Goal: Information Seeking & Learning: Learn about a topic

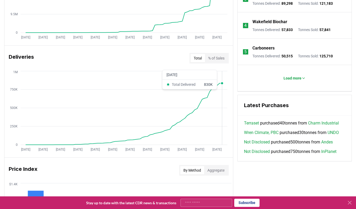
scroll to position [288, 0]
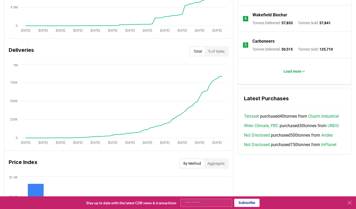
click at [216, 52] on button "% of Sales" at bounding box center [216, 51] width 23 height 8
click at [194, 51] on button "Total" at bounding box center [198, 51] width 15 height 8
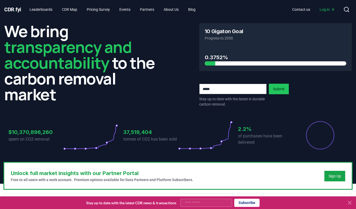
scroll to position [0, 0]
click at [47, 9] on link "Leaderboards" at bounding box center [40, 9] width 31 height 9
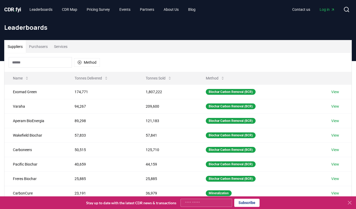
click at [54, 64] on input at bounding box center [40, 62] width 63 height 11
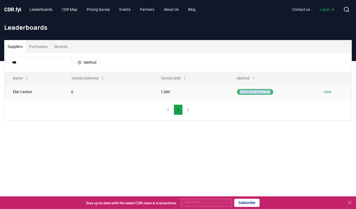
drag, startPoint x: 239, startPoint y: 91, endPoint x: 274, endPoint y: 91, distance: 35.1
click at [273, 91] on div "Direct Ocean Removal" at bounding box center [255, 92] width 36 height 6
copy div "Direct Ocean Removal"
click at [40, 65] on input "***" at bounding box center [40, 62] width 63 height 11
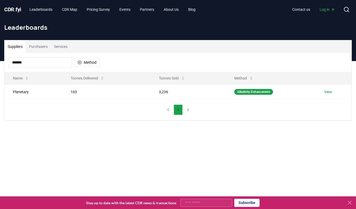
type input "********"
drag, startPoint x: 50, startPoint y: 63, endPoint x: -22, endPoint y: 65, distance: 72.0
click at [0, 65] on html "CDR . fyi Leaderboards CDR Map Pricing Survey Events Partners About Us Blog Con…" at bounding box center [178, 173] width 356 height 347
